Goal: Task Accomplishment & Management: Manage account settings

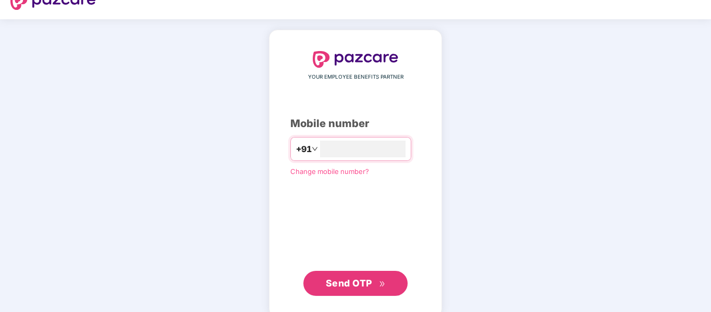
scroll to position [34, 0]
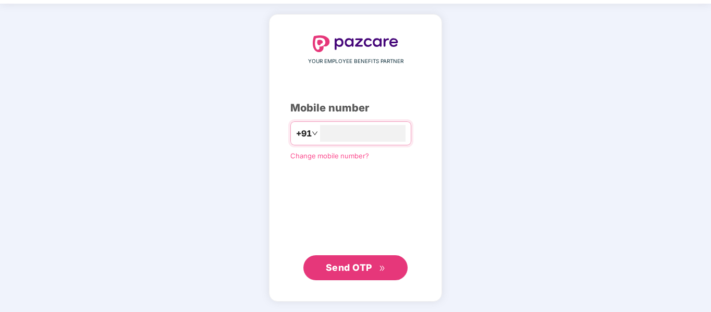
type input "**********"
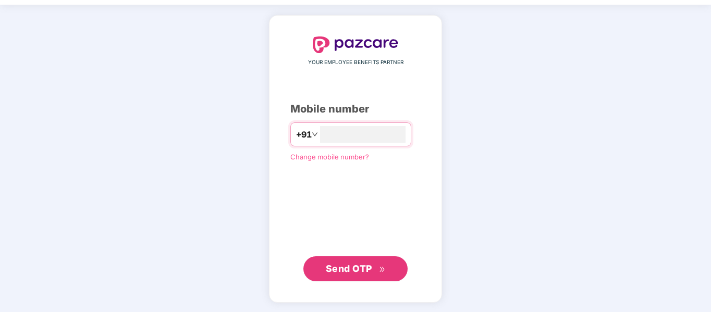
click at [341, 259] on button "Send OTP" at bounding box center [355, 268] width 104 height 25
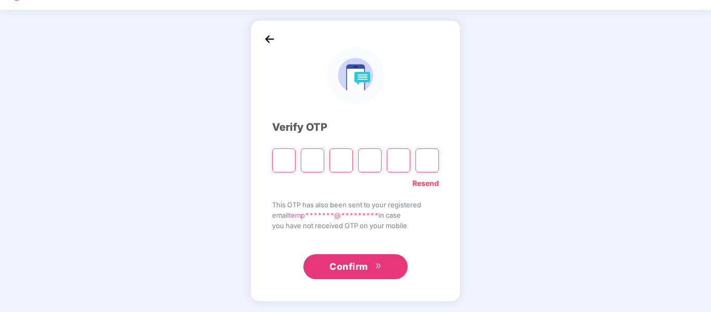
scroll to position [28, 0]
type input "*"
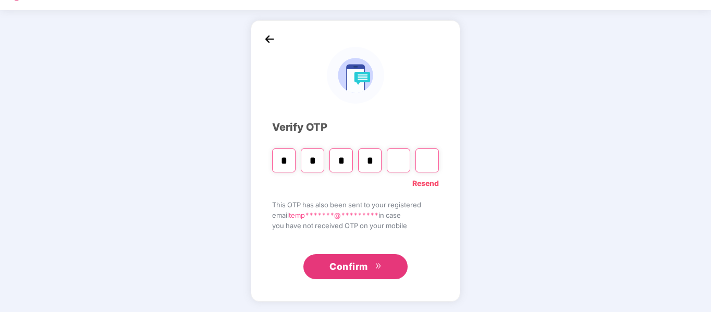
type input "*"
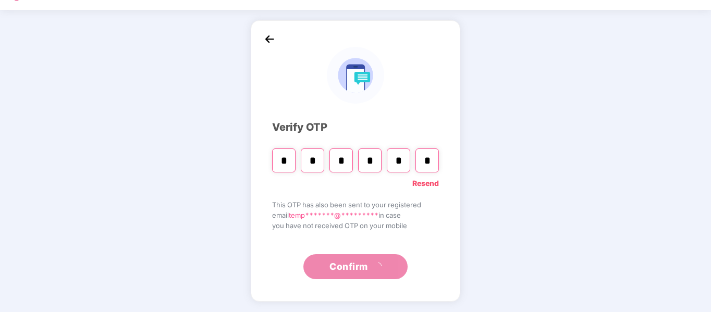
scroll to position [0, 0]
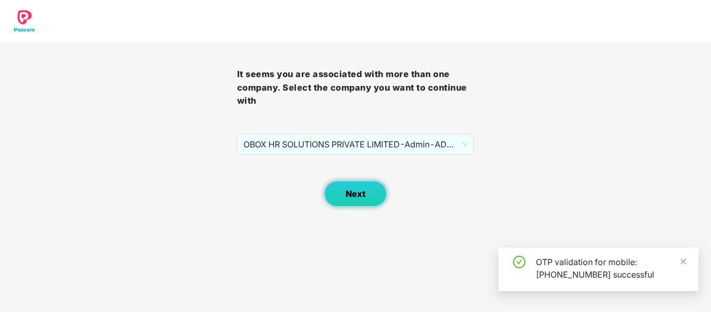
click at [353, 194] on span "Next" at bounding box center [356, 194] width 20 height 10
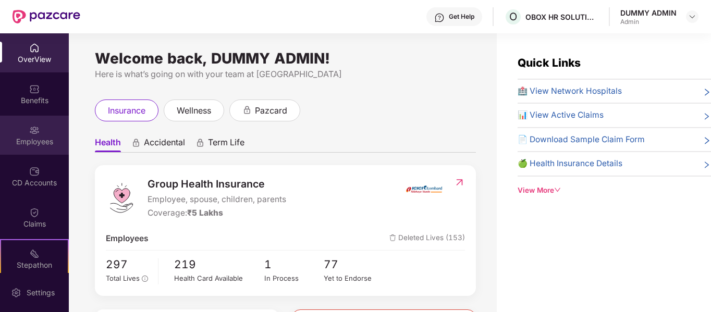
click at [38, 131] on img at bounding box center [34, 130] width 10 height 10
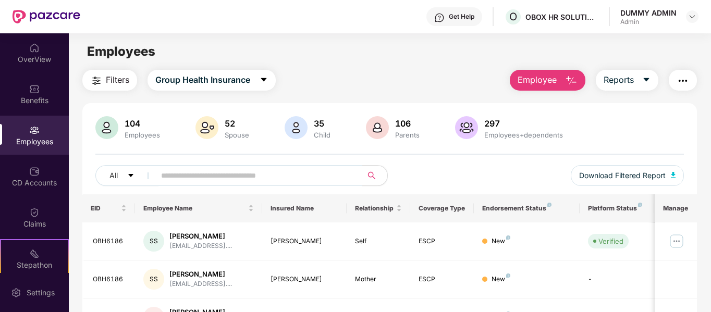
click at [248, 179] on input "text" at bounding box center [254, 176] width 187 height 16
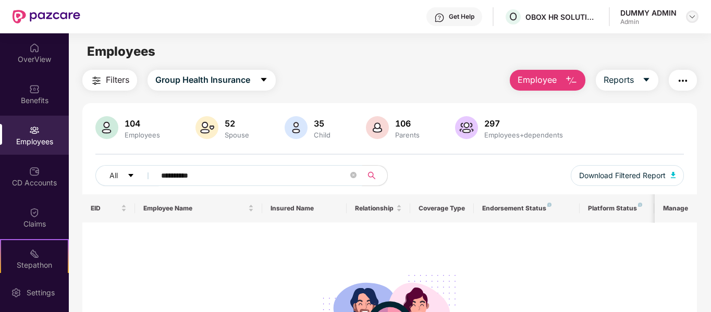
type input "**********"
click at [692, 16] on img at bounding box center [692, 17] width 8 height 8
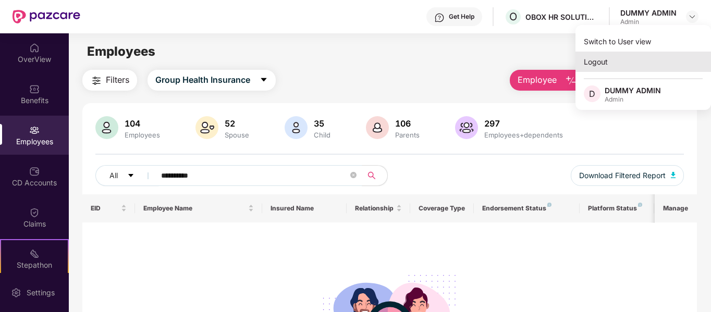
click at [620, 65] on div "Logout" at bounding box center [642, 62] width 135 height 20
